Goal: Transaction & Acquisition: Purchase product/service

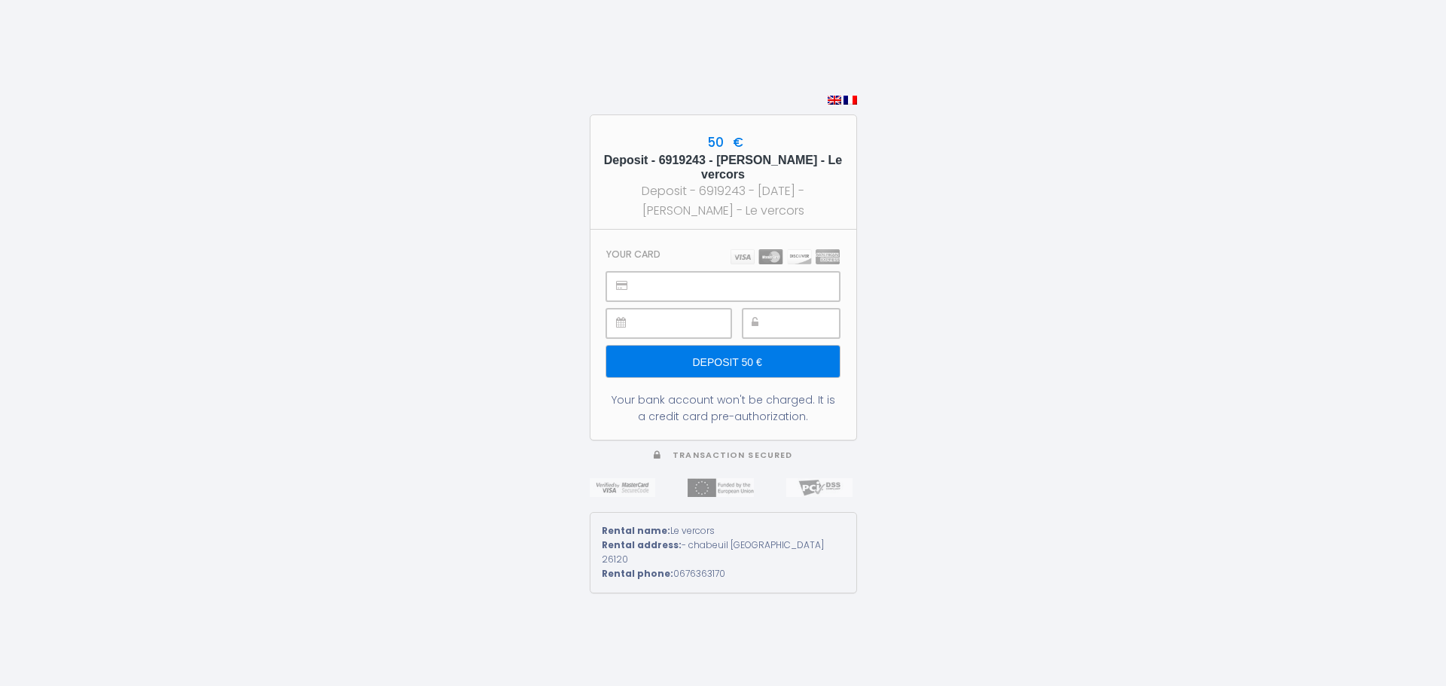
click at [850, 105] on img at bounding box center [850, 100] width 14 height 9
type input "Caution 50 €"
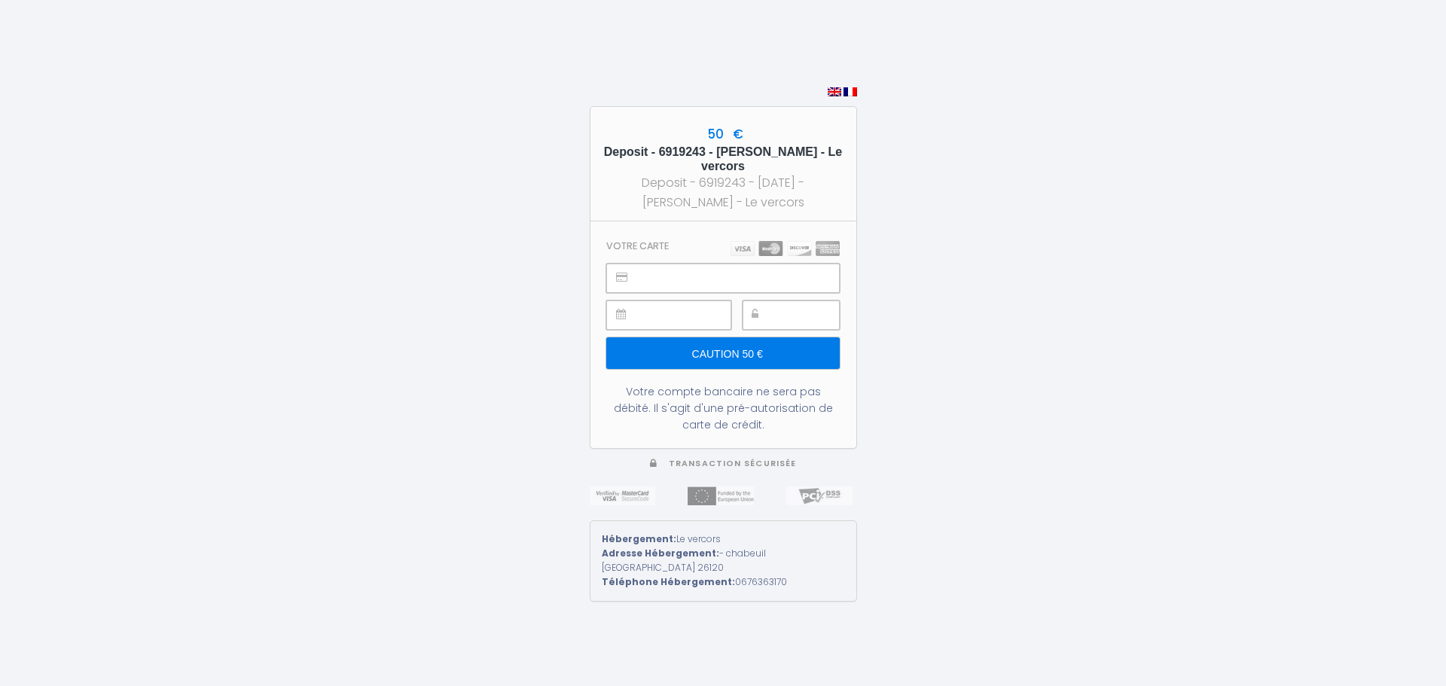
click at [853, 96] on img at bounding box center [850, 91] width 14 height 9
click at [745, 256] on img at bounding box center [784, 248] width 109 height 15
click at [776, 325] on iframe at bounding box center [807, 315] width 62 height 28
click at [741, 357] on input "Caution 50 €" at bounding box center [722, 353] width 233 height 32
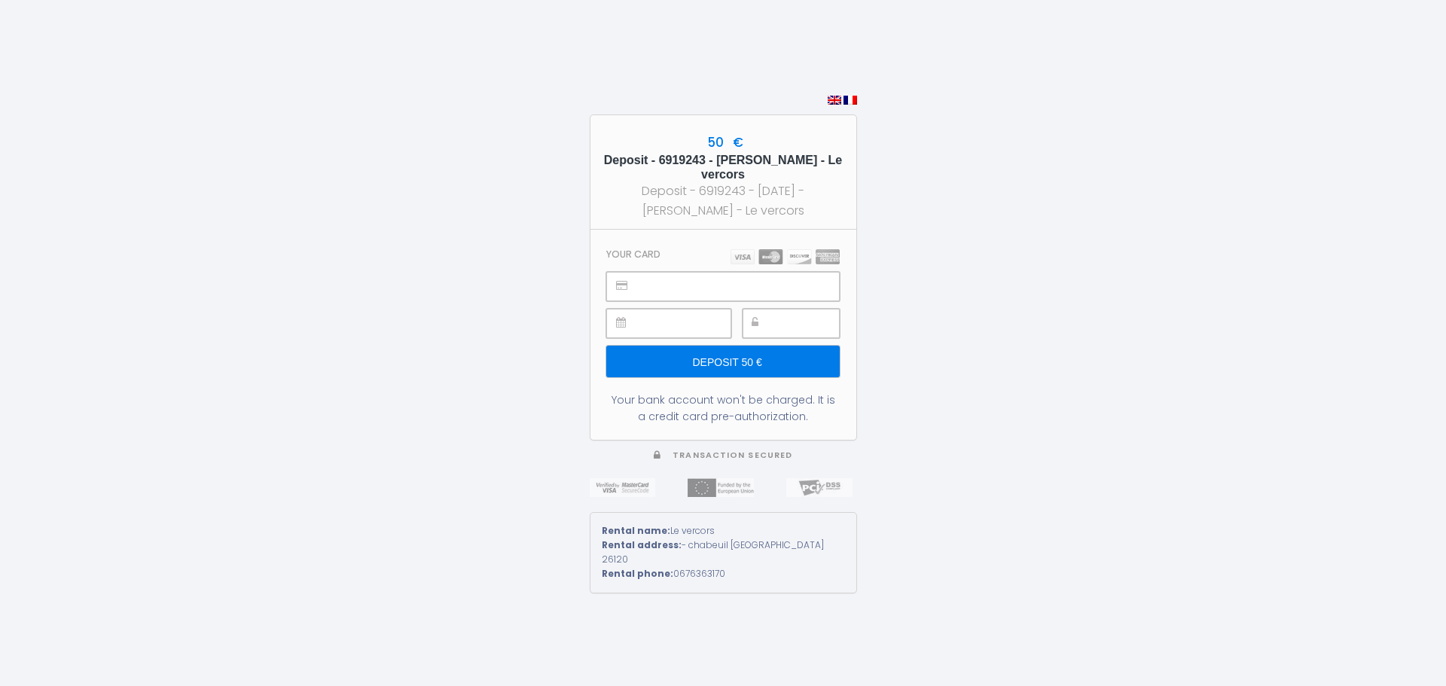
type input "Deposit 50 €"
